Goal: Task Accomplishment & Management: Use online tool/utility

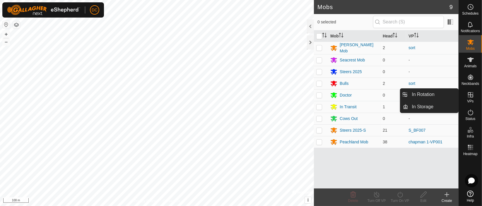
click at [468, 92] on icon at bounding box center [470, 94] width 5 height 5
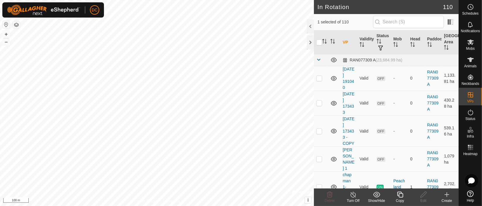
checkbox input "true"
checkbox input "false"
checkbox input "true"
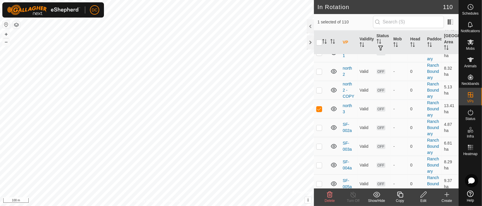
scroll to position [1301, 0]
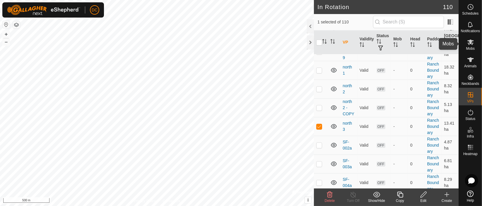
click at [470, 42] on icon at bounding box center [470, 43] width 6 height 6
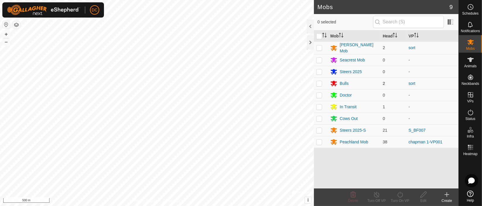
click at [320, 83] on p-checkbox at bounding box center [319, 83] width 6 height 5
checkbox input "true"
click at [320, 46] on p-checkbox at bounding box center [319, 47] width 6 height 5
checkbox input "true"
click at [401, 194] on icon at bounding box center [400, 194] width 7 height 7
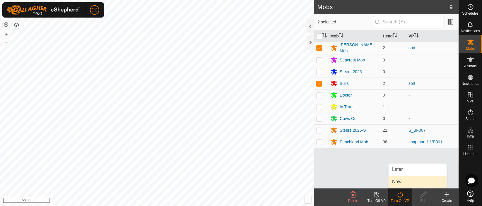
click at [403, 182] on link "Now" at bounding box center [418, 182] width 58 height 12
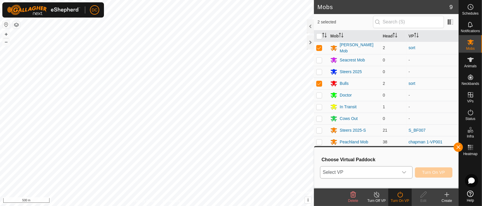
click at [406, 172] on icon "dropdown trigger" at bounding box center [404, 172] width 5 height 5
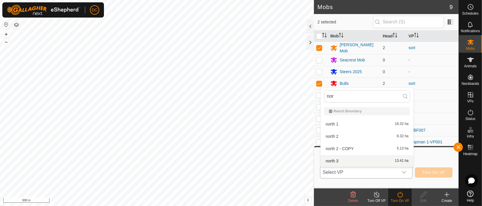
type input "nor"
click at [338, 158] on li "north 3 13.41 ha" at bounding box center [367, 161] width 93 height 12
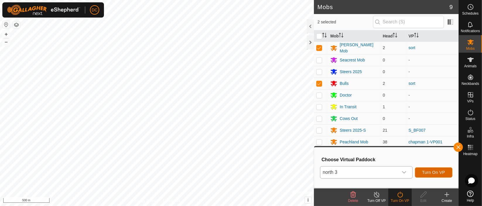
click at [435, 171] on span "Turn On VP" at bounding box center [433, 172] width 23 height 5
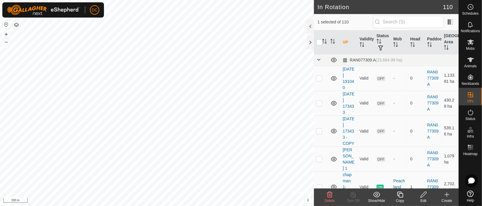
checkbox input "false"
checkbox input "true"
